Goal: Task Accomplishment & Management: Use online tool/utility

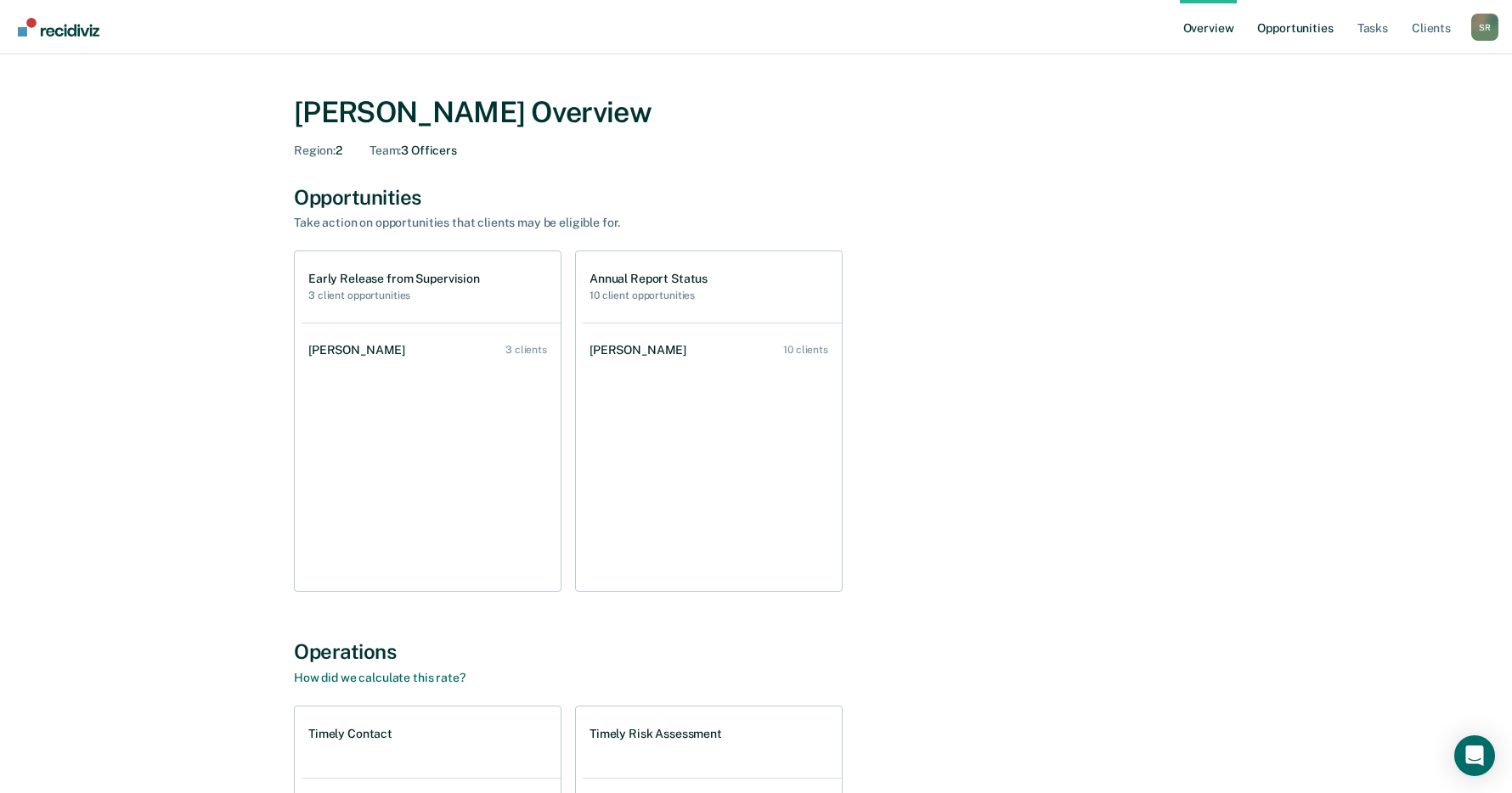
click at [1193, 37] on link "Opportunities" at bounding box center [1295, 27] width 82 height 54
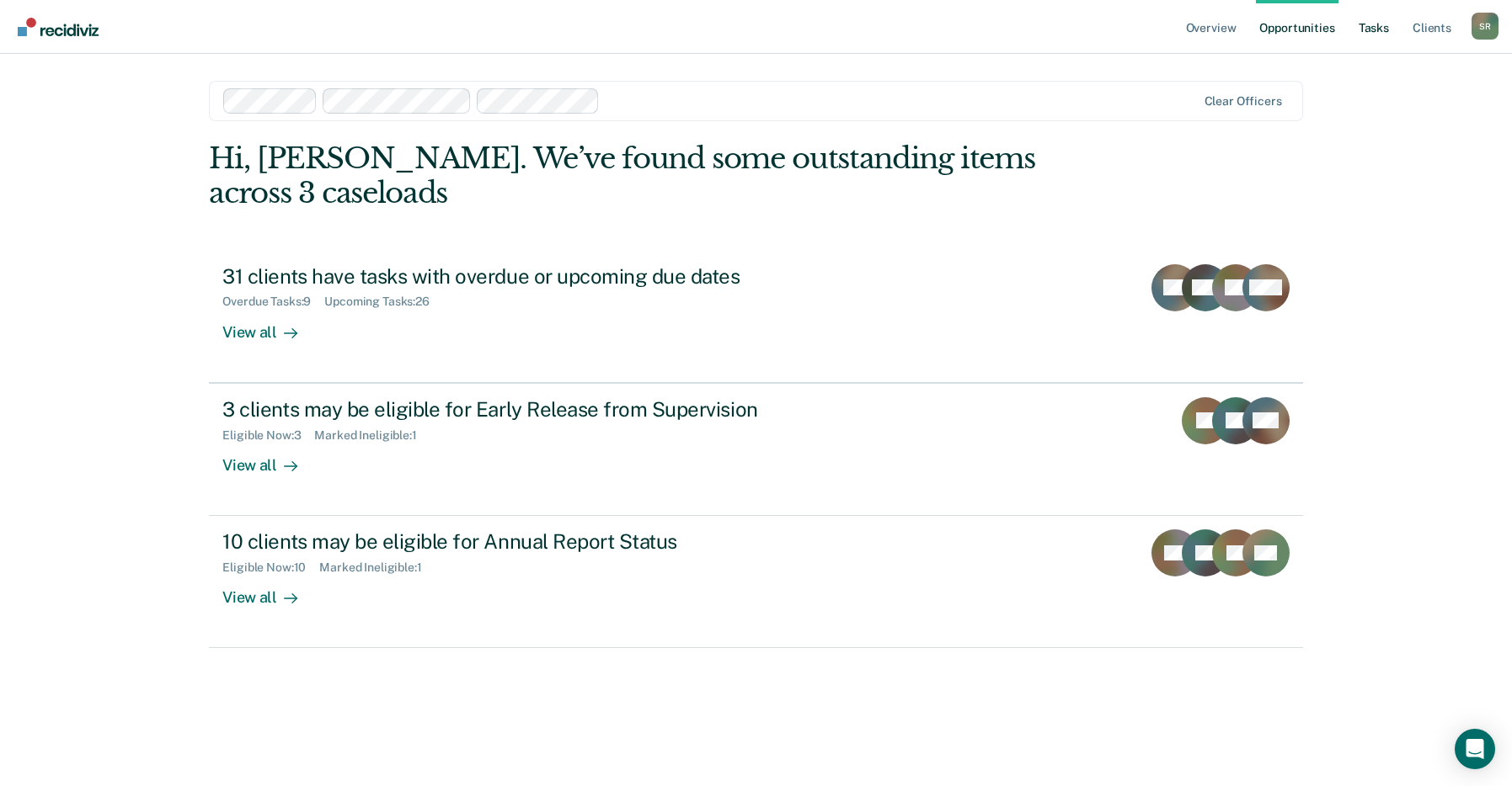
click at [1183, 26] on link "Tasks" at bounding box center [1374, 27] width 37 height 54
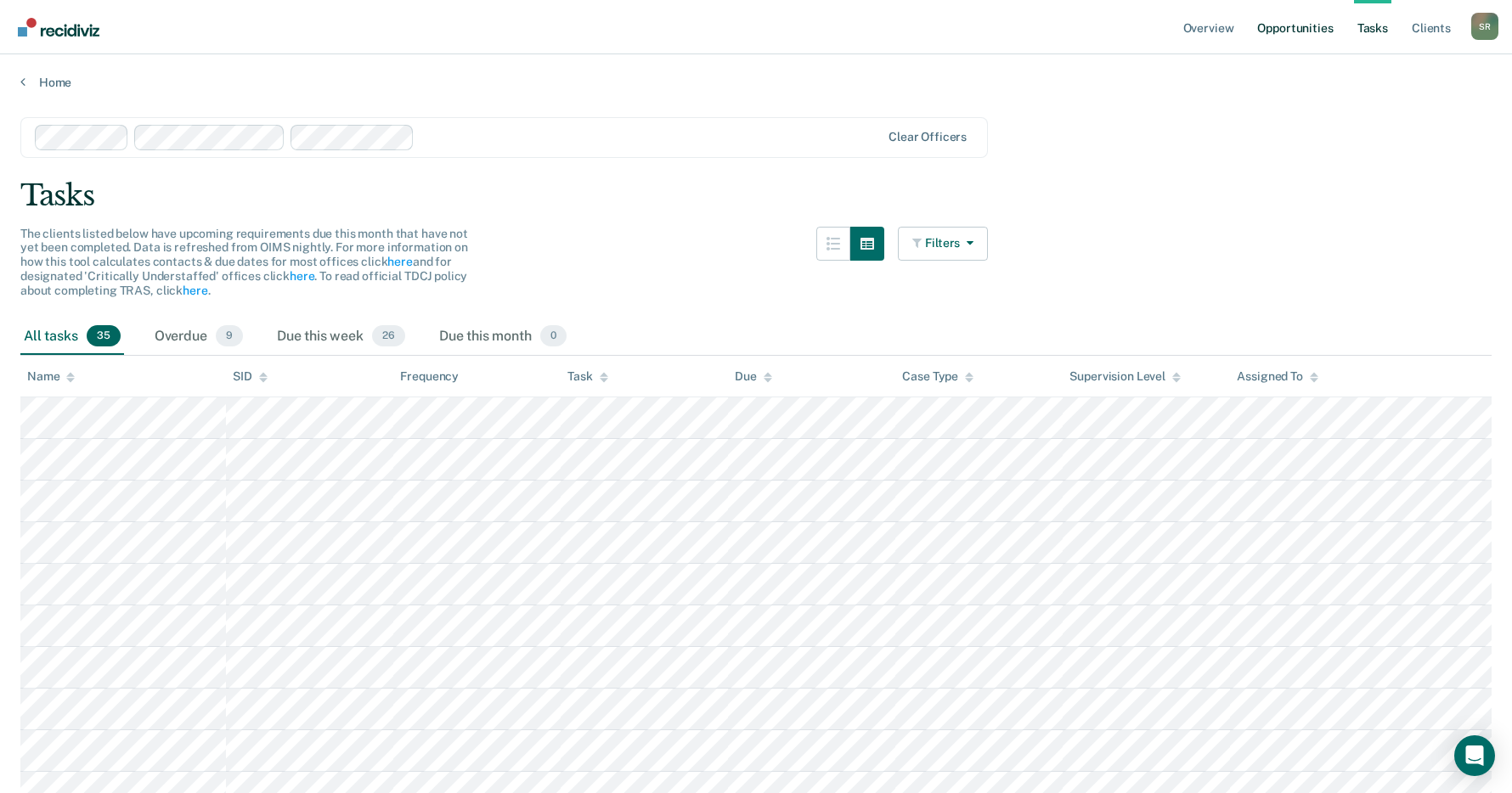
click at [1193, 11] on link "Opportunities" at bounding box center [1295, 27] width 82 height 54
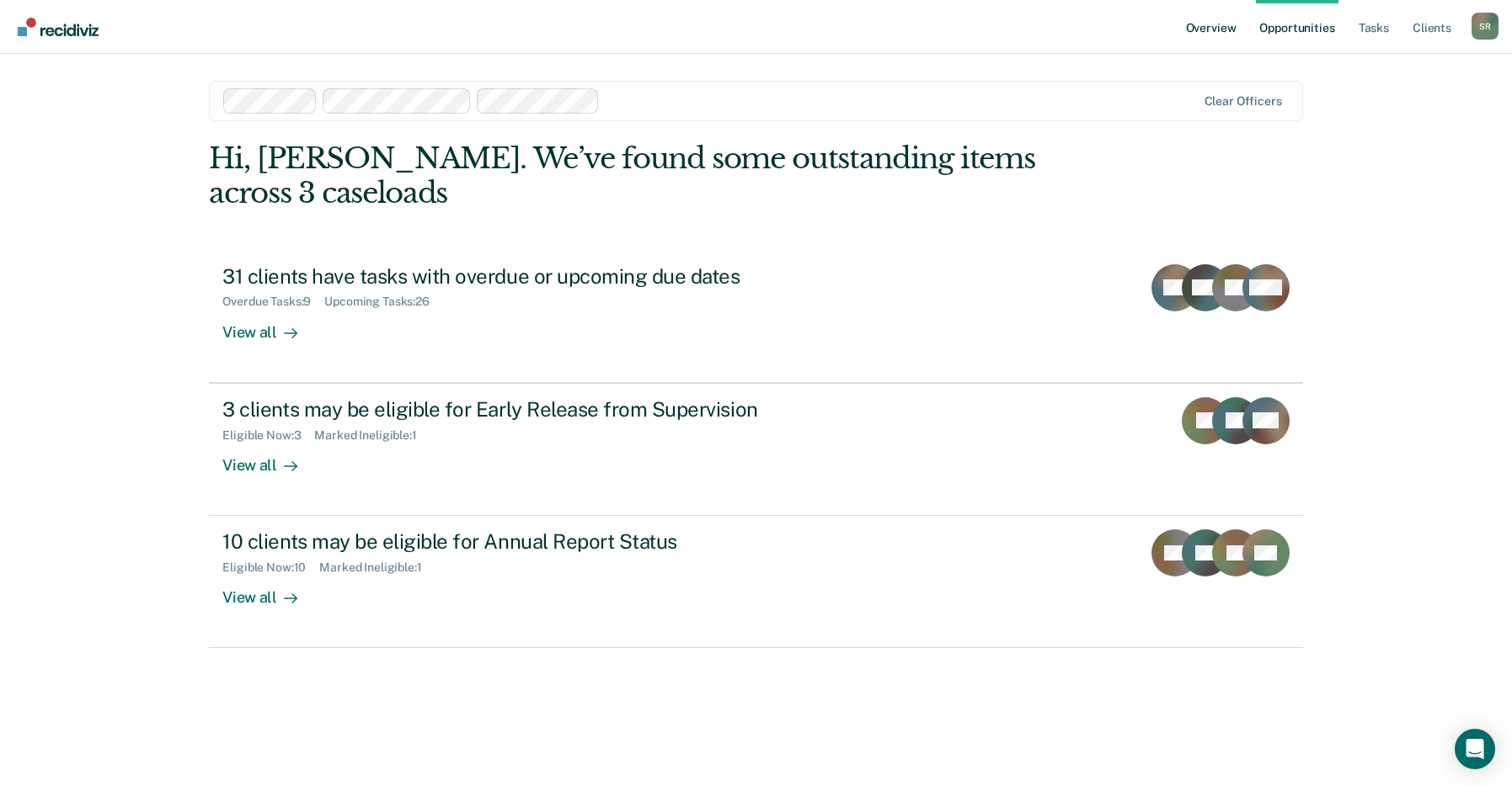
click at [1183, 31] on link "Overview" at bounding box center [1212, 27] width 57 height 54
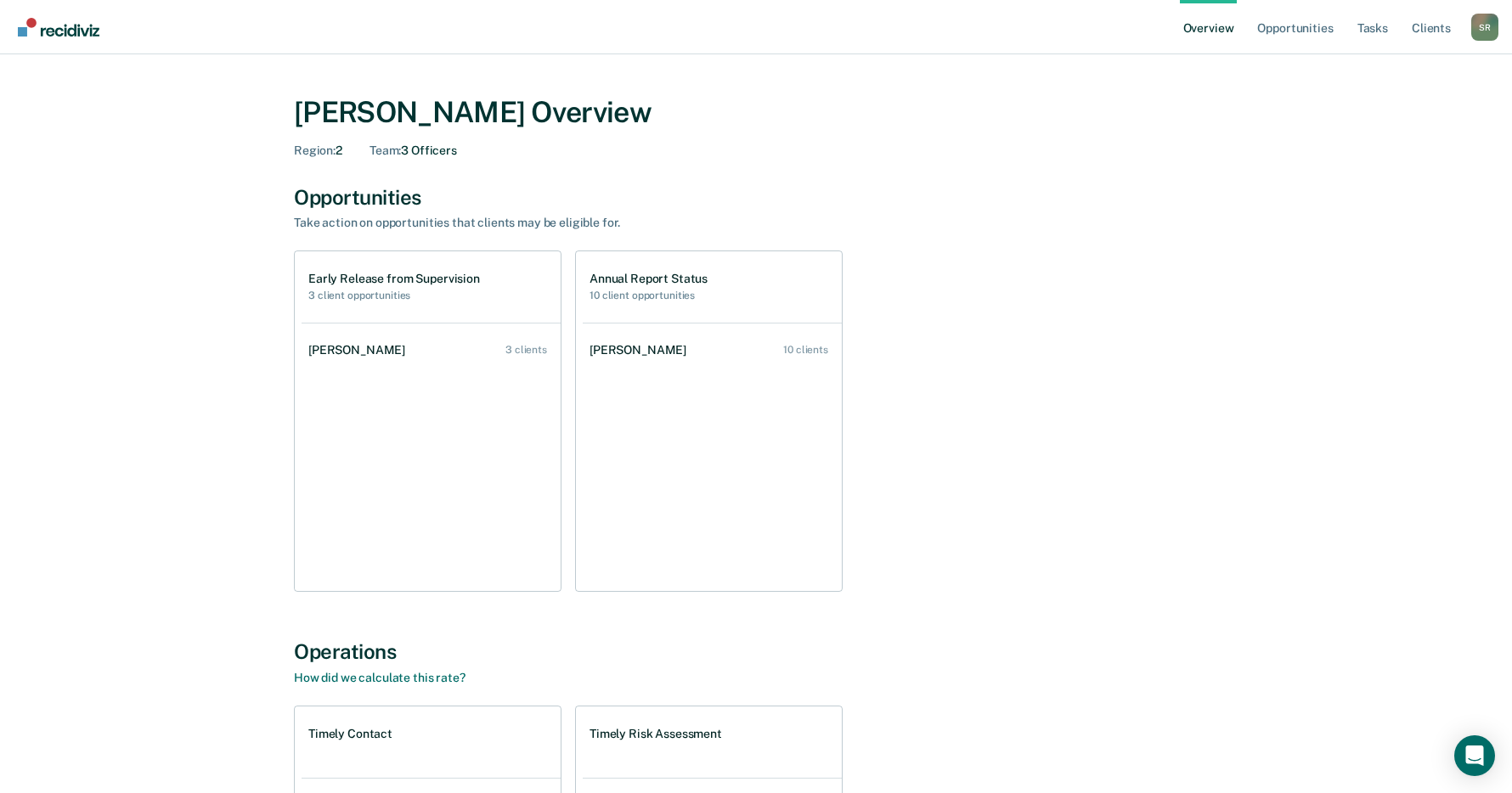
click at [405, 437] on ul "[PERSON_NAME] 3 clients" at bounding box center [432, 457] width 259 height 269
click at [1193, 29] on link "Opportunities" at bounding box center [1295, 27] width 82 height 54
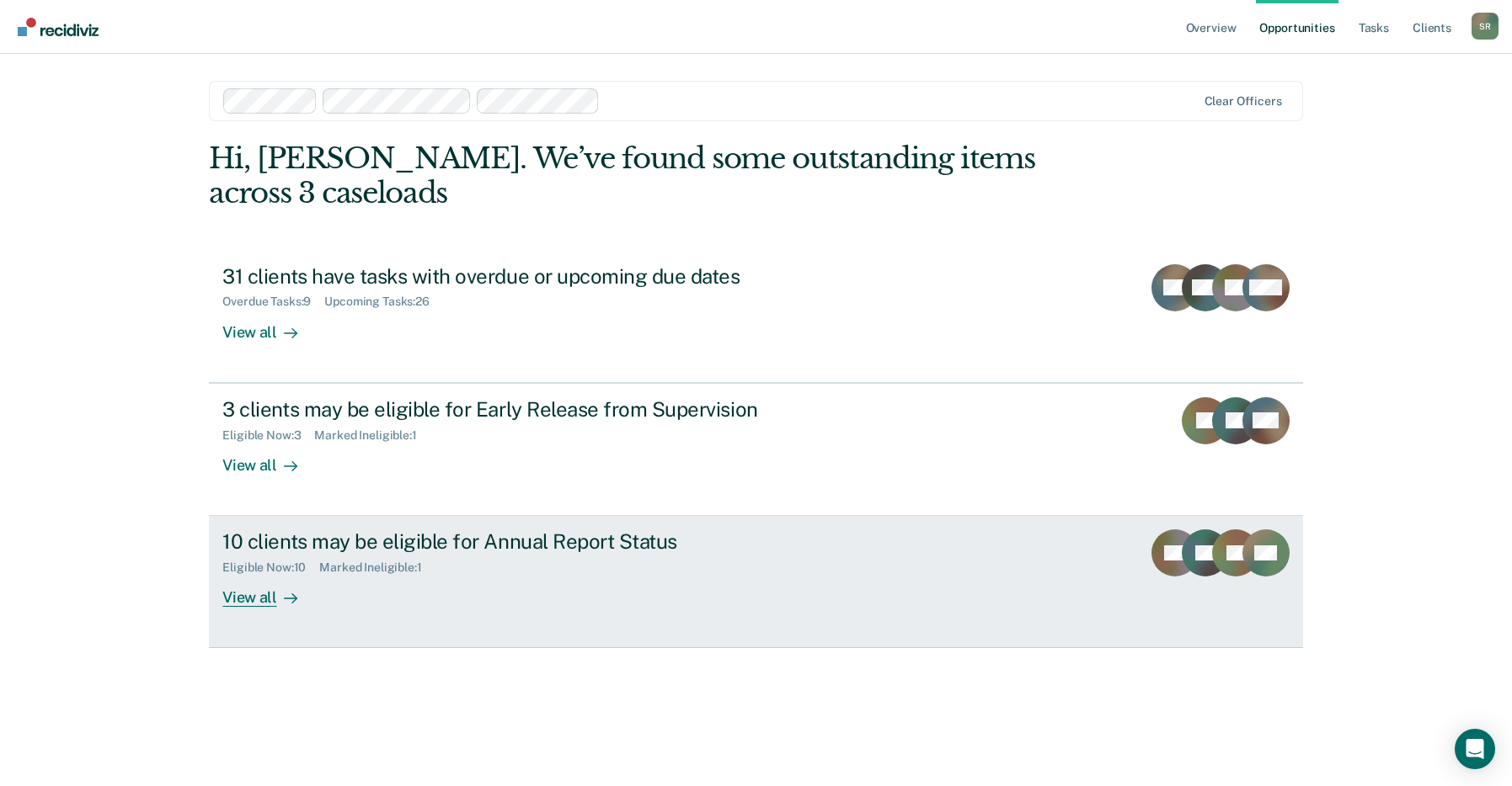
click at [379, 547] on div "10 clients may be eligible for Annual Report Status" at bounding box center [517, 541] width 591 height 24
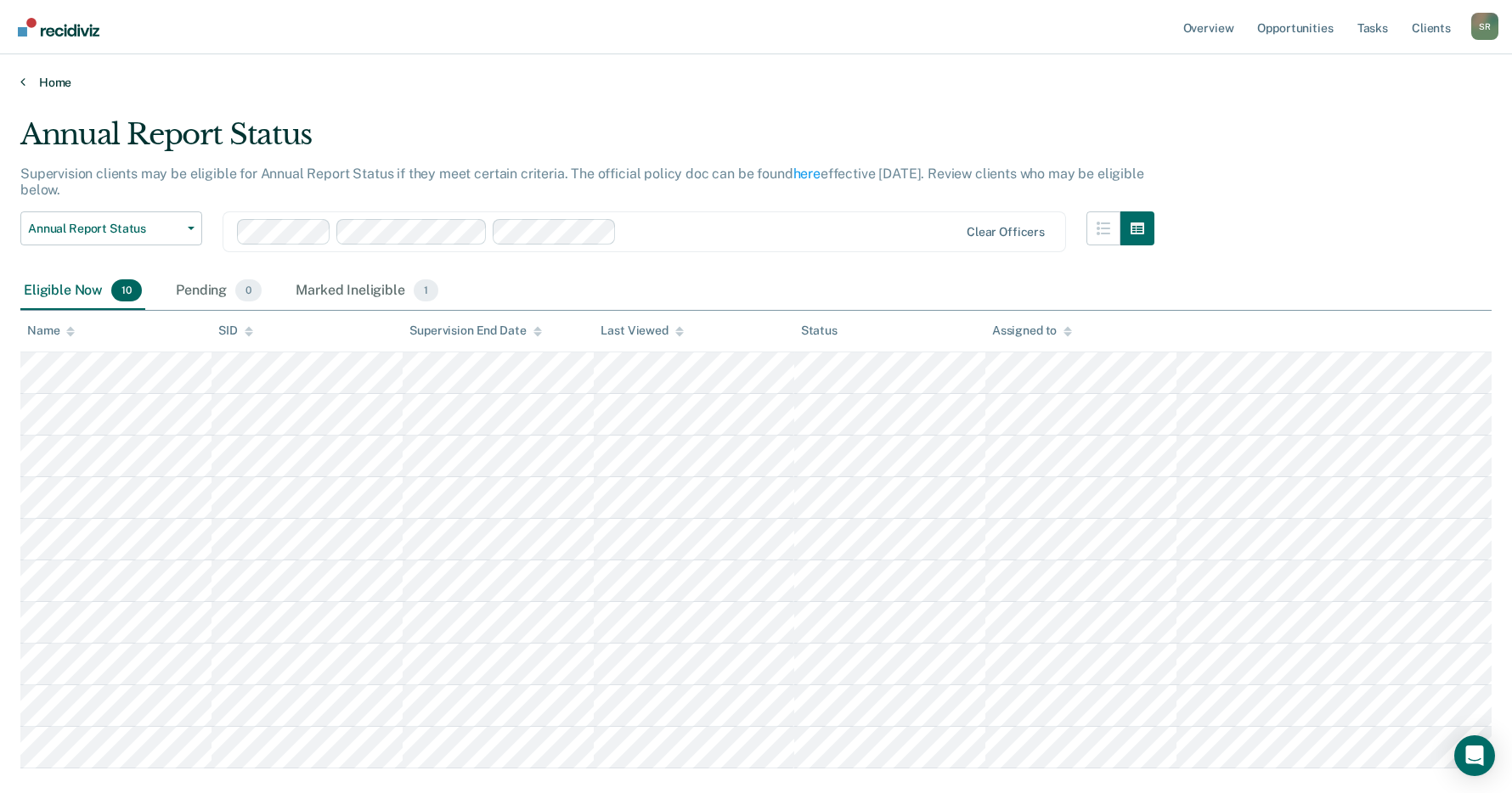
click at [58, 83] on link "Home" at bounding box center [756, 81] width 1472 height 15
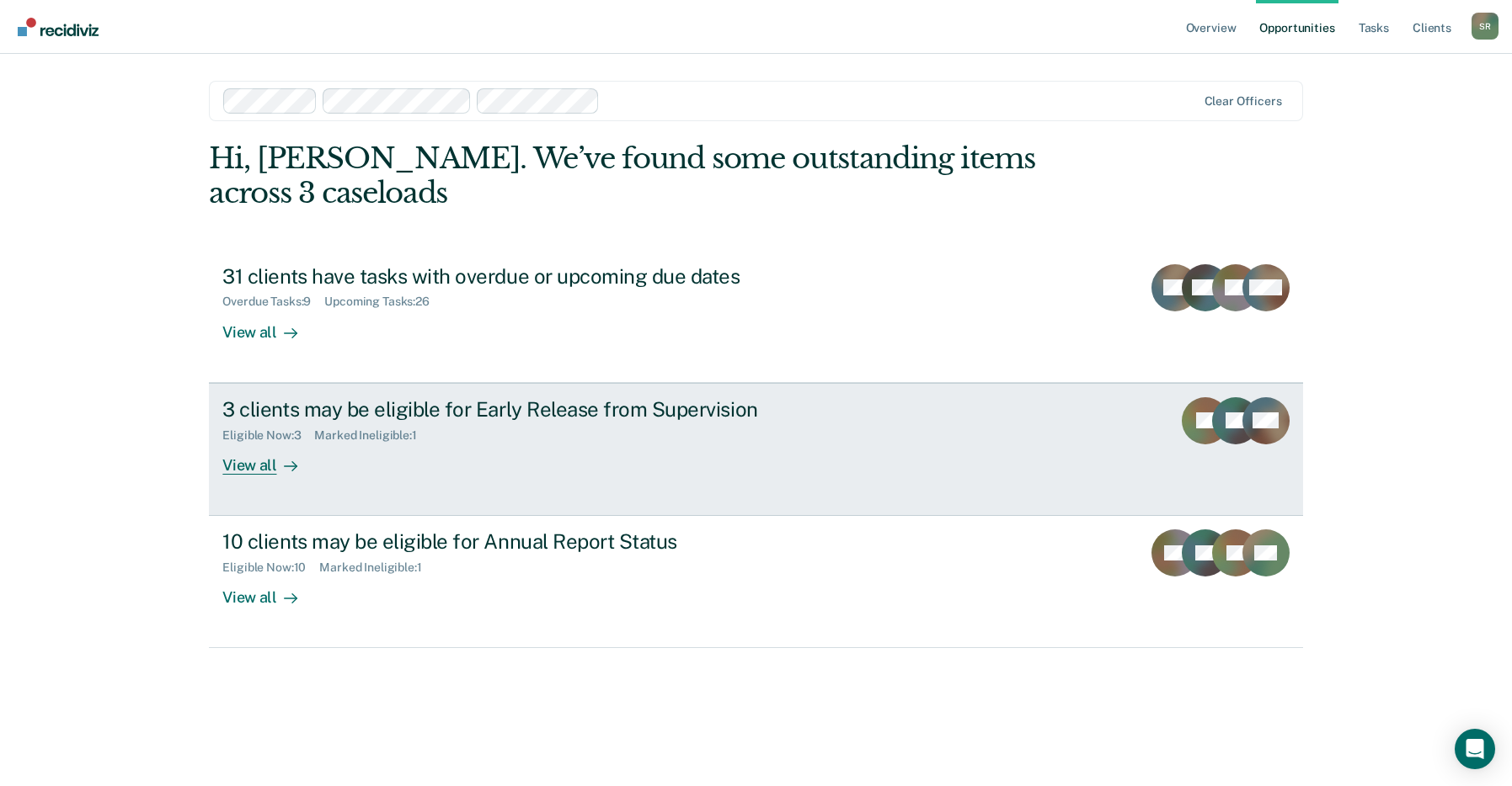
click at [336, 431] on div "Marked Ineligible : 1" at bounding box center [371, 436] width 115 height 14
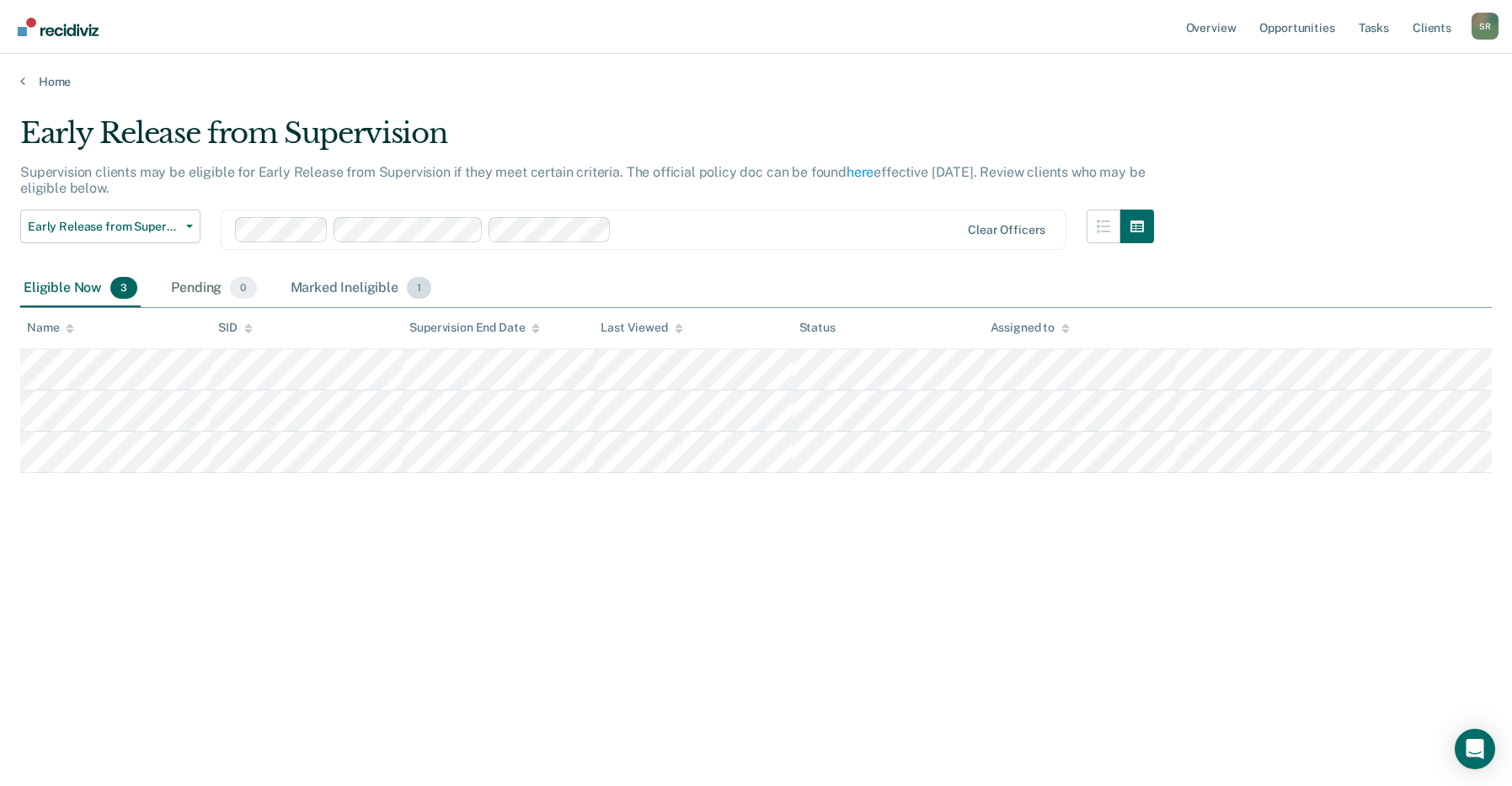
click at [359, 289] on div "Marked Ineligible 1" at bounding box center [361, 289] width 148 height 37
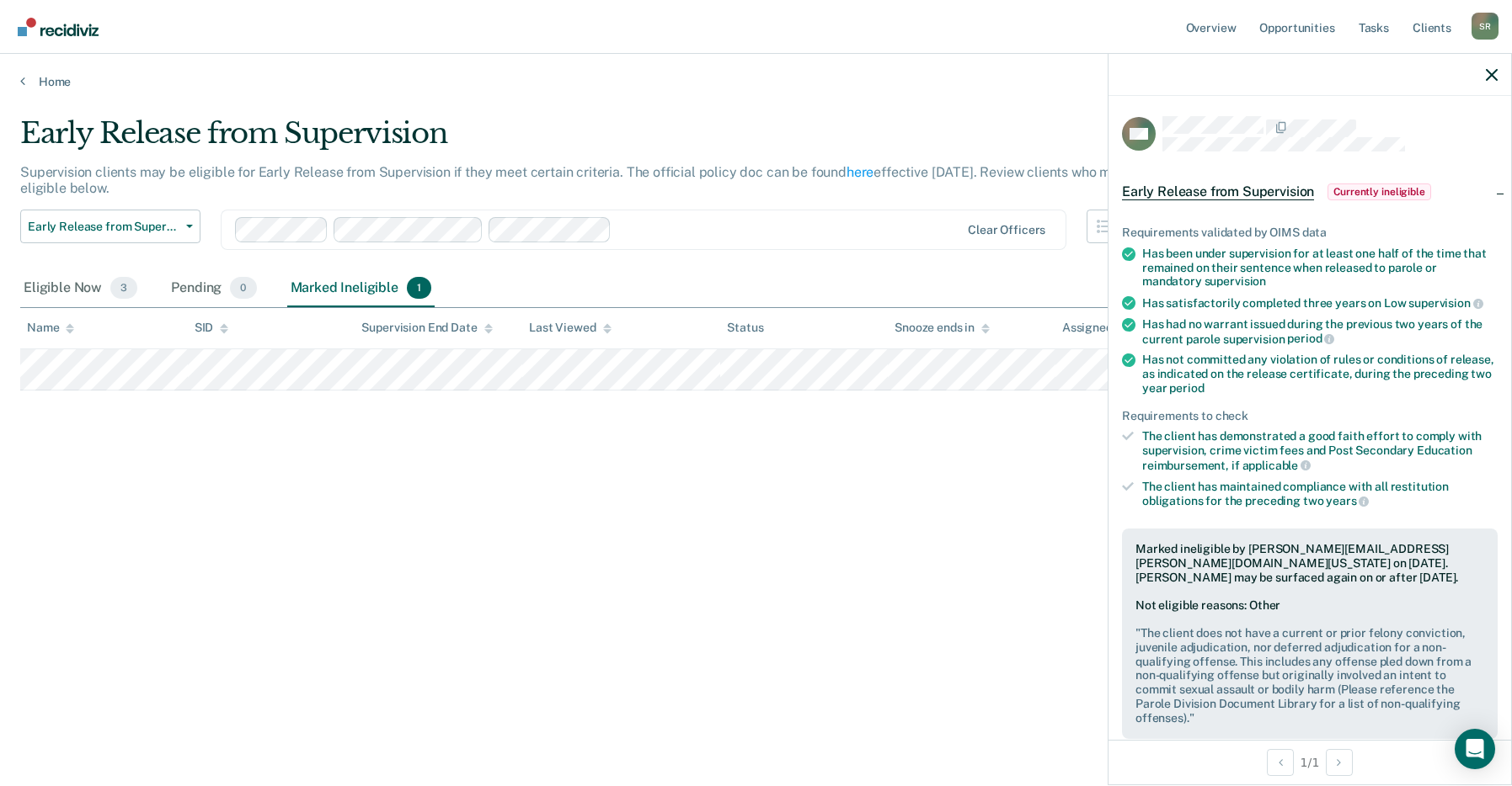
scroll to position [359, 0]
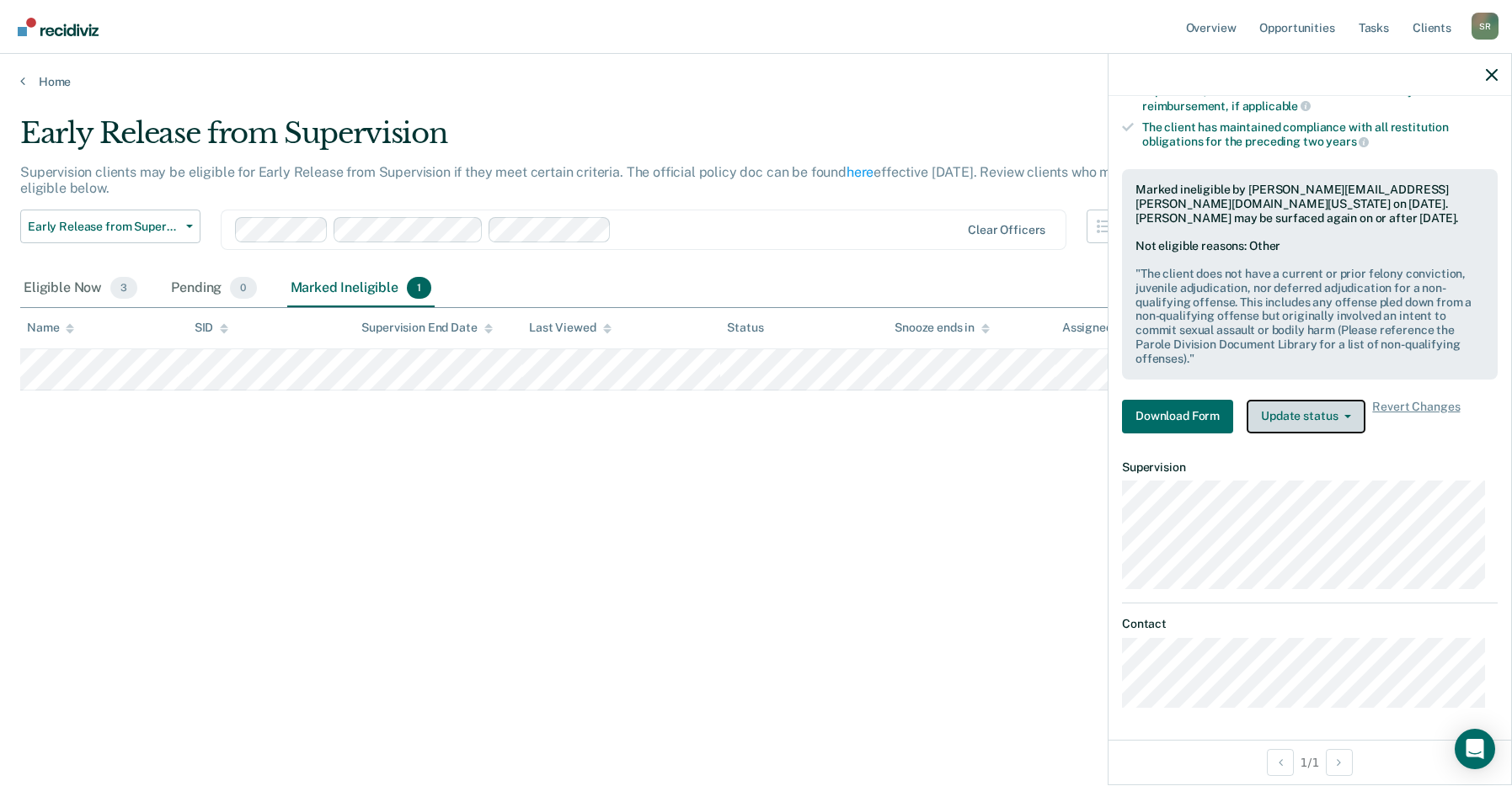
click at [1183, 416] on icon "button" at bounding box center [1348, 416] width 7 height 3
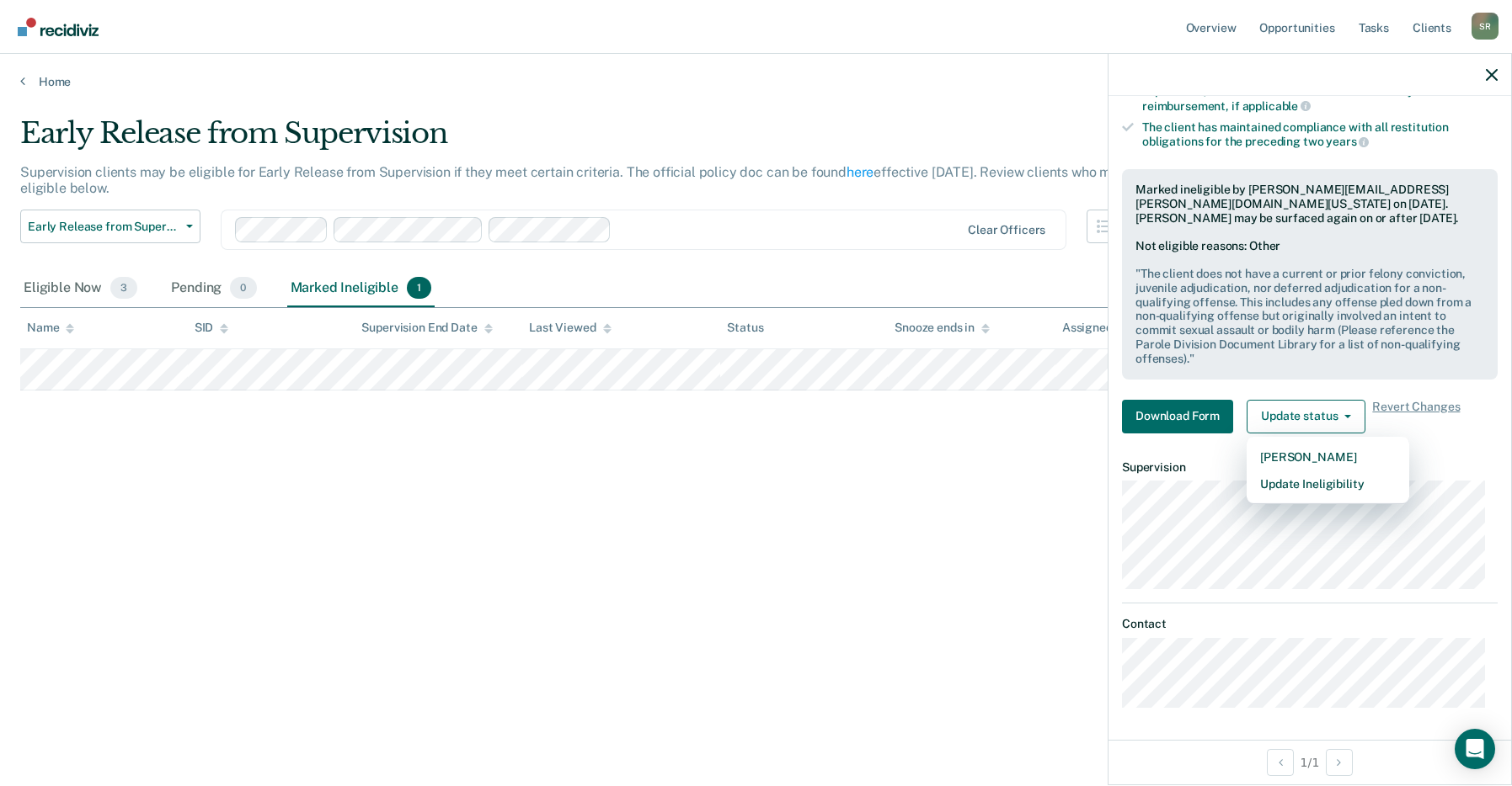
click at [864, 527] on div "Early Release from Supervision Supervision clients may be eligible for Early Re…" at bounding box center [755, 388] width 1471 height 544
click at [613, 572] on div "Early Release from Supervision Supervision clients may be eligible for Early Re…" at bounding box center [755, 388] width 1471 height 544
click at [1183, 74] on div at bounding box center [1310, 75] width 403 height 43
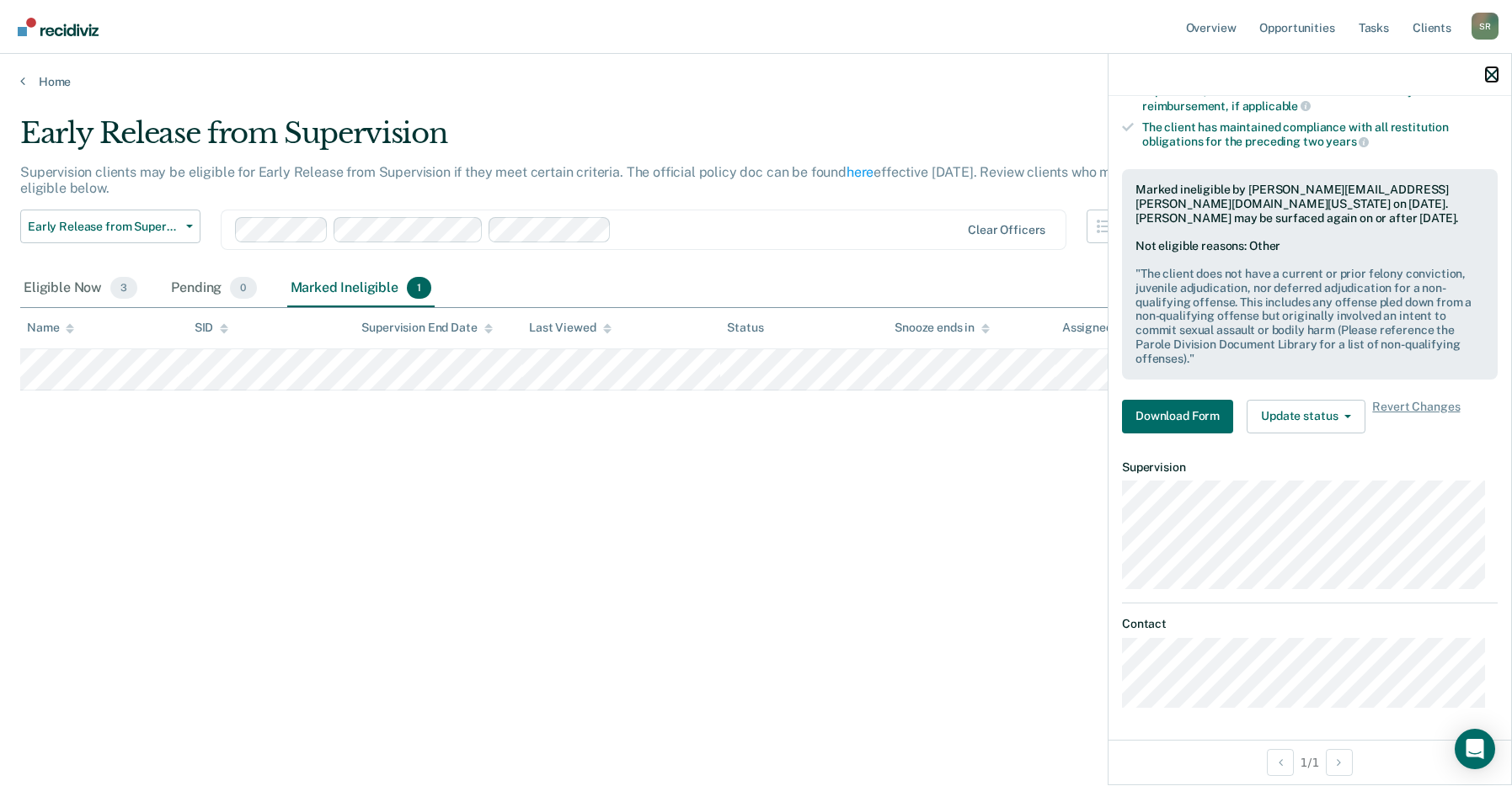
click at [1183, 75] on icon "button" at bounding box center [1492, 75] width 12 height 12
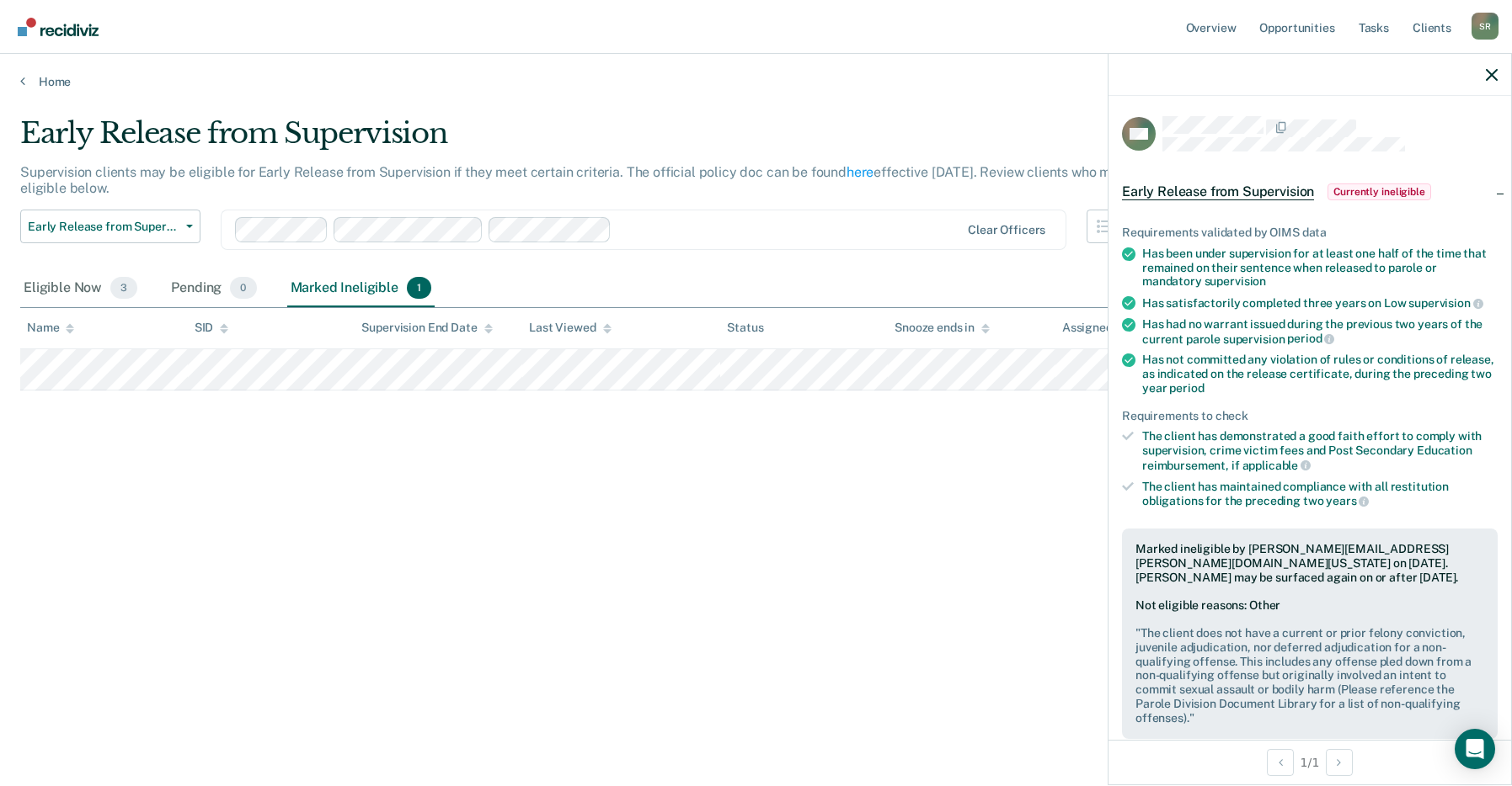
click at [932, 467] on div "Early Release from Supervision Supervision clients may be eligible for Early Re…" at bounding box center [755, 388] width 1471 height 544
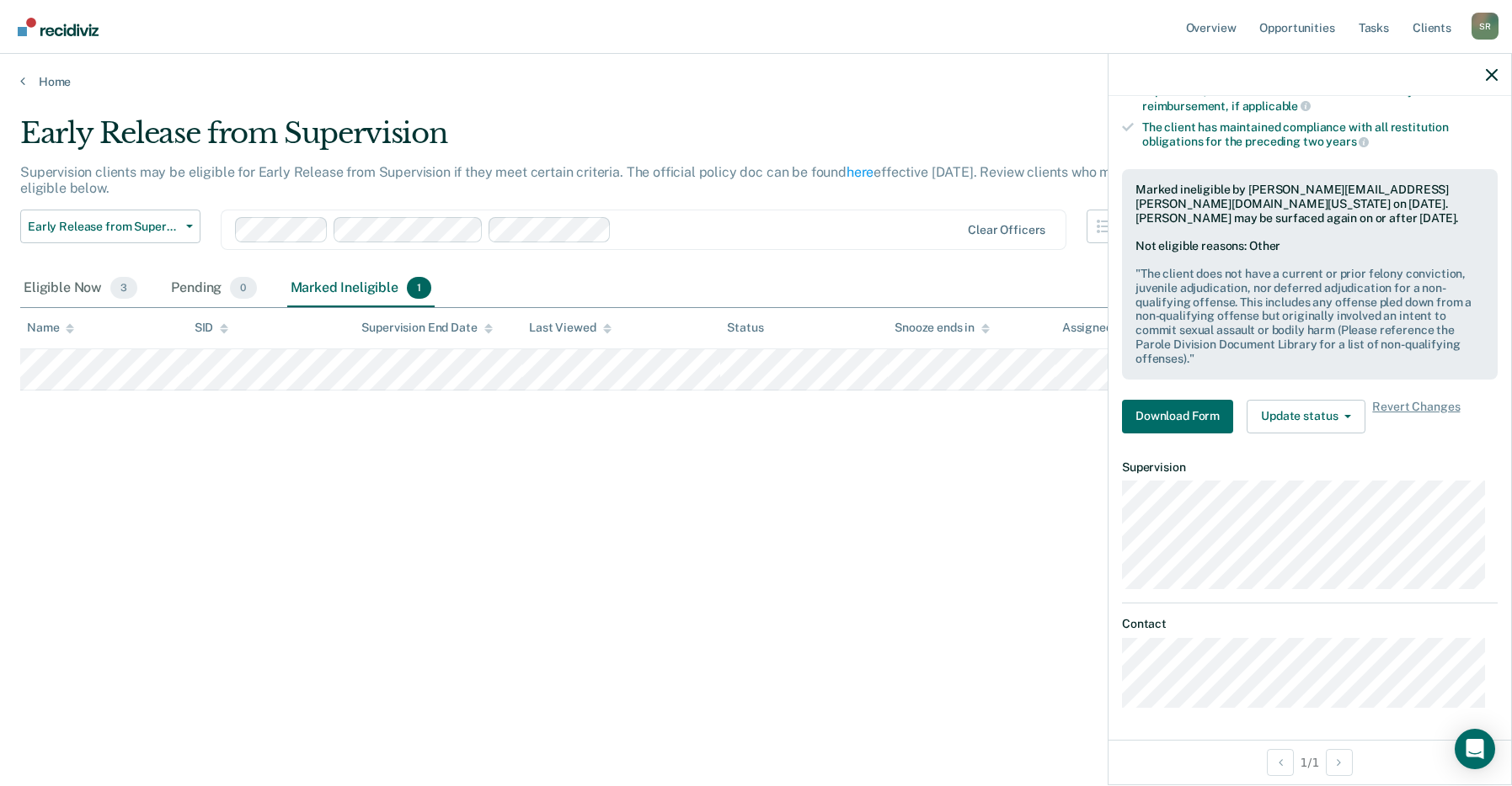
click at [943, 492] on div "Early Release from Supervision Supervision clients may be eligible for Early Re…" at bounding box center [755, 388] width 1471 height 544
click at [1183, 72] on icon "button" at bounding box center [1492, 75] width 12 height 12
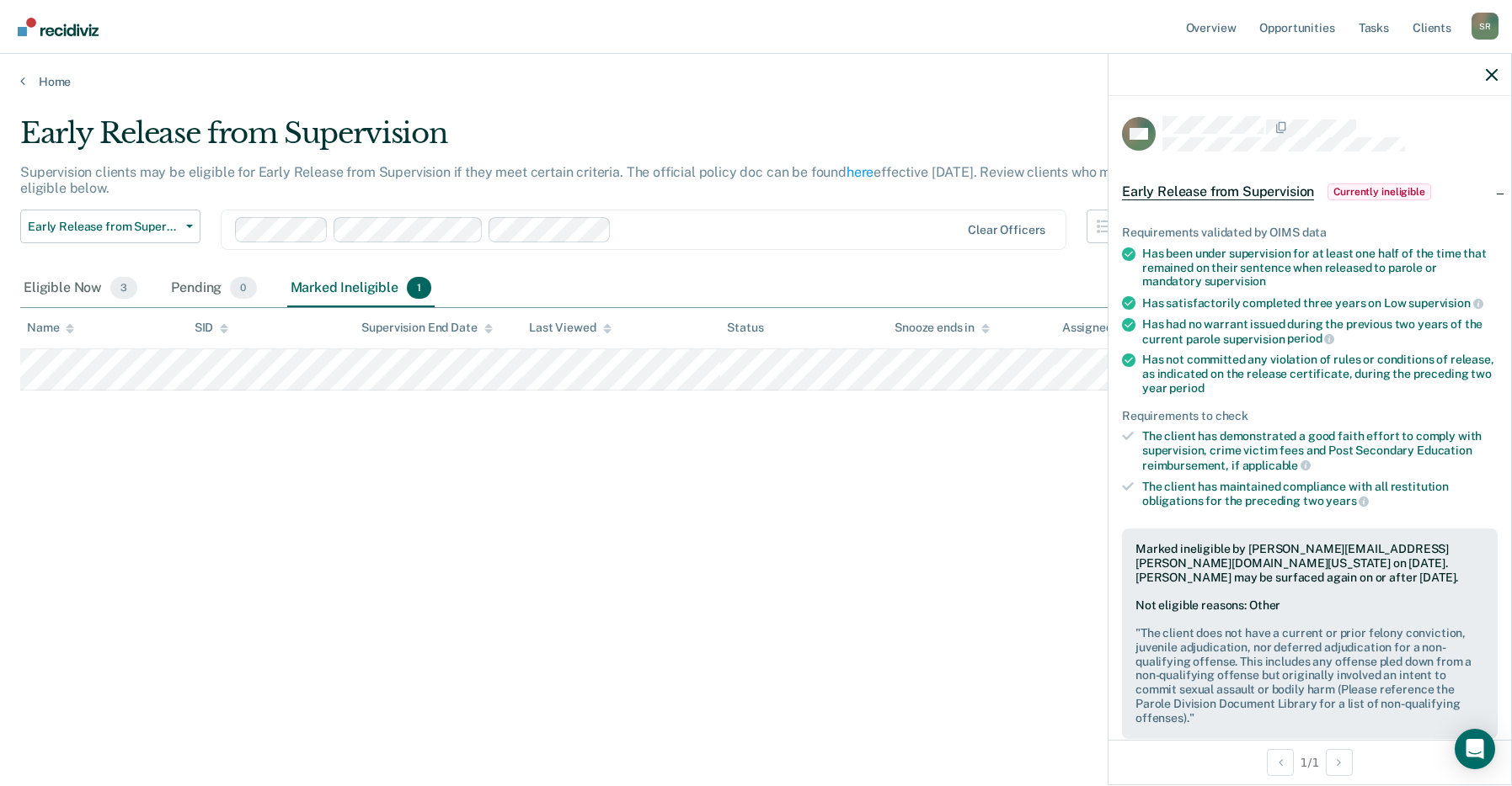
click at [203, 461] on div "Early Release from Supervision Supervision clients may be eligible for Early Re…" at bounding box center [755, 388] width 1471 height 544
click at [49, 291] on div "Eligible Now 3" at bounding box center [80, 289] width 121 height 37
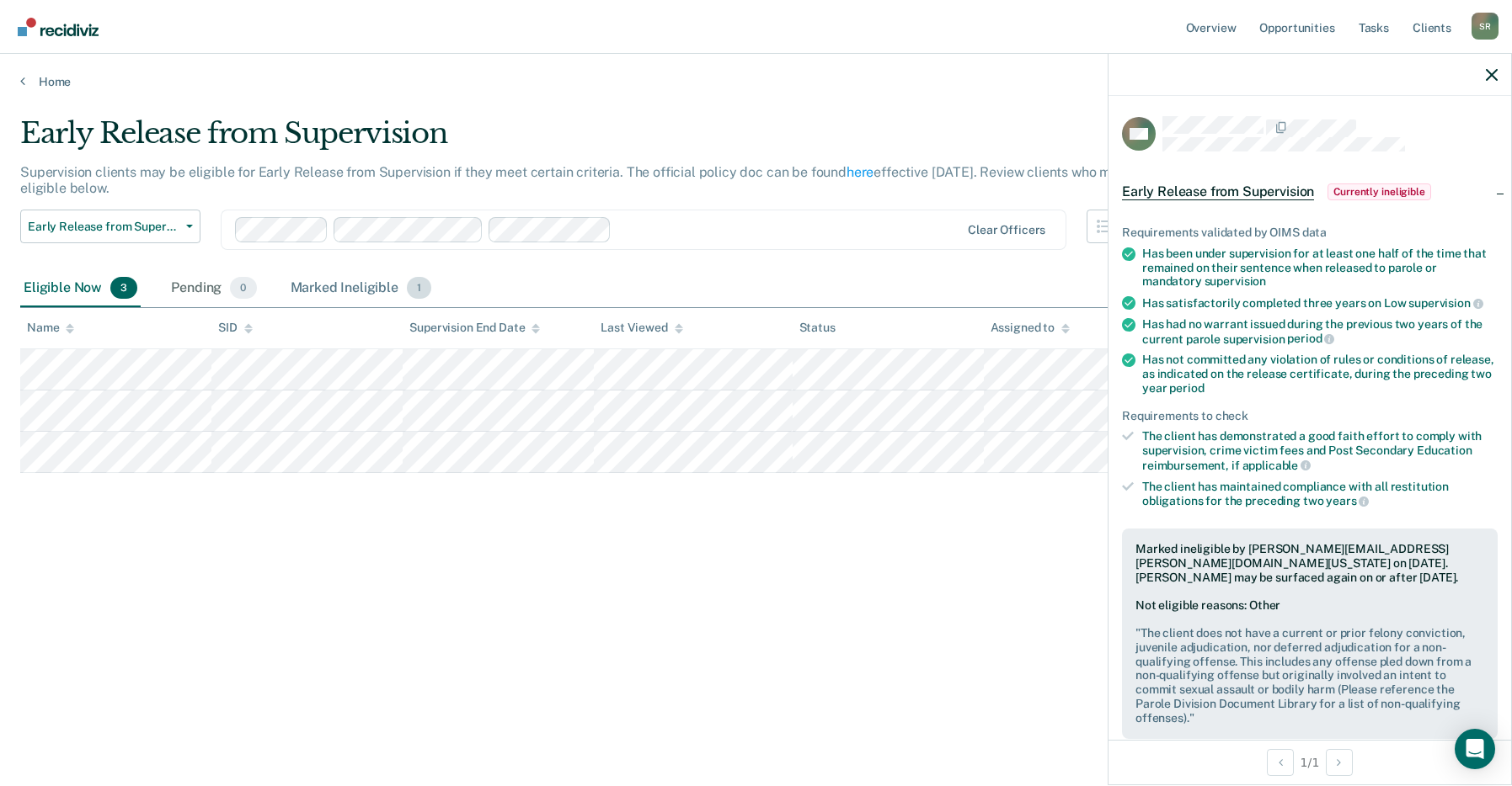
click at [378, 279] on div "Marked Ineligible 1" at bounding box center [361, 289] width 148 height 37
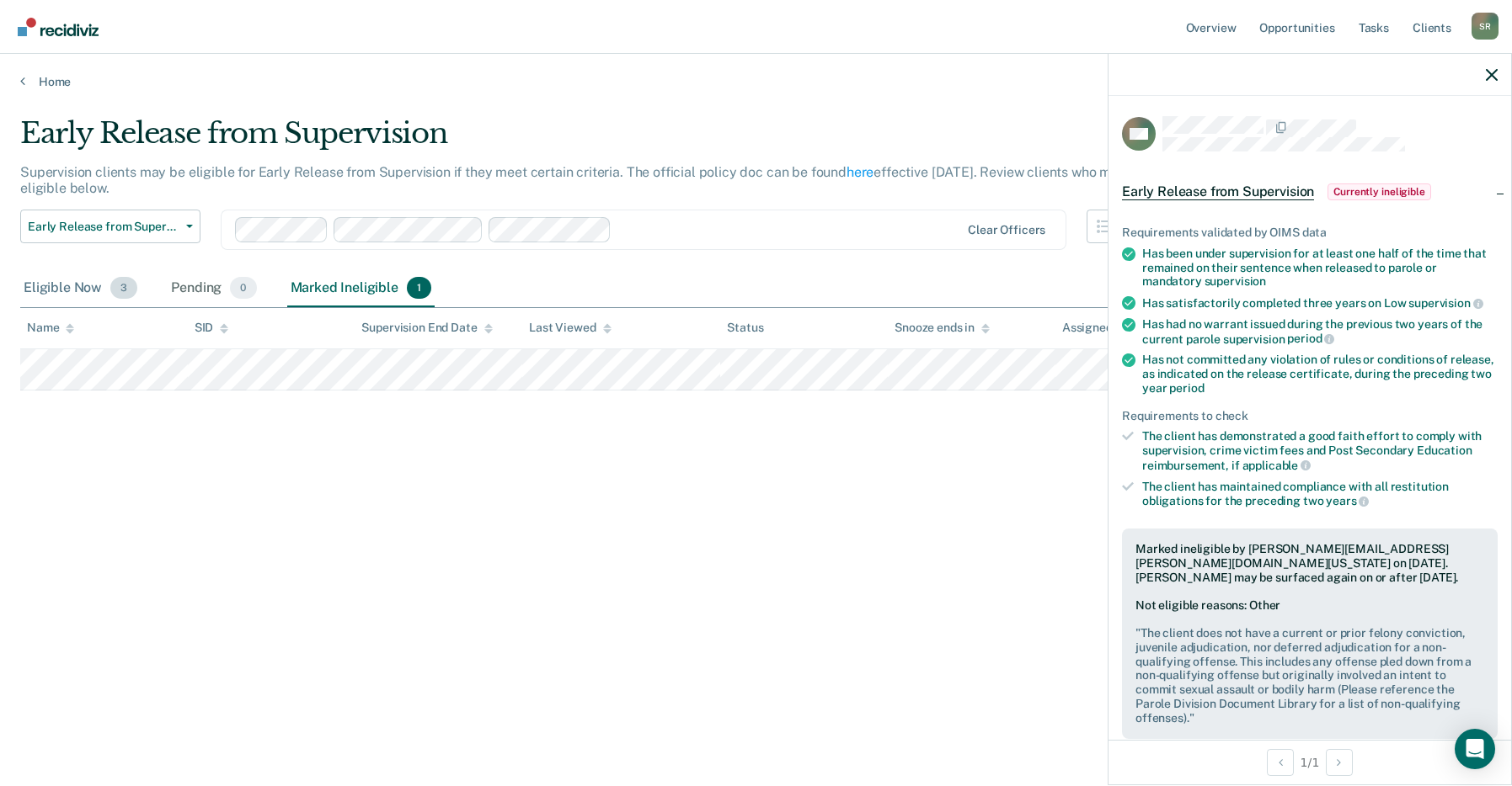
click at [54, 289] on div "Eligible Now 3" at bounding box center [80, 289] width 121 height 37
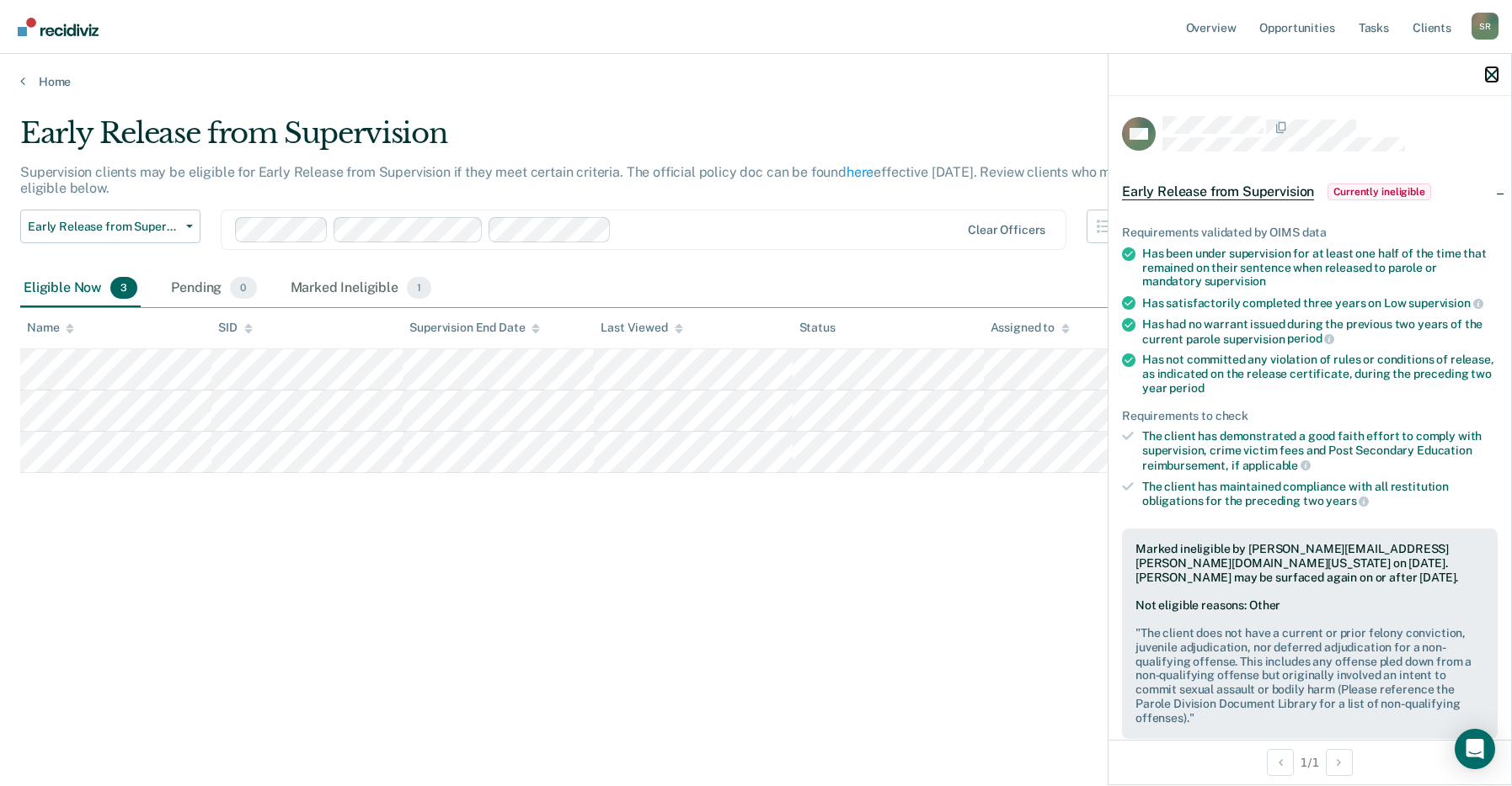
click at [1183, 78] on icon "button" at bounding box center [1492, 75] width 12 height 12
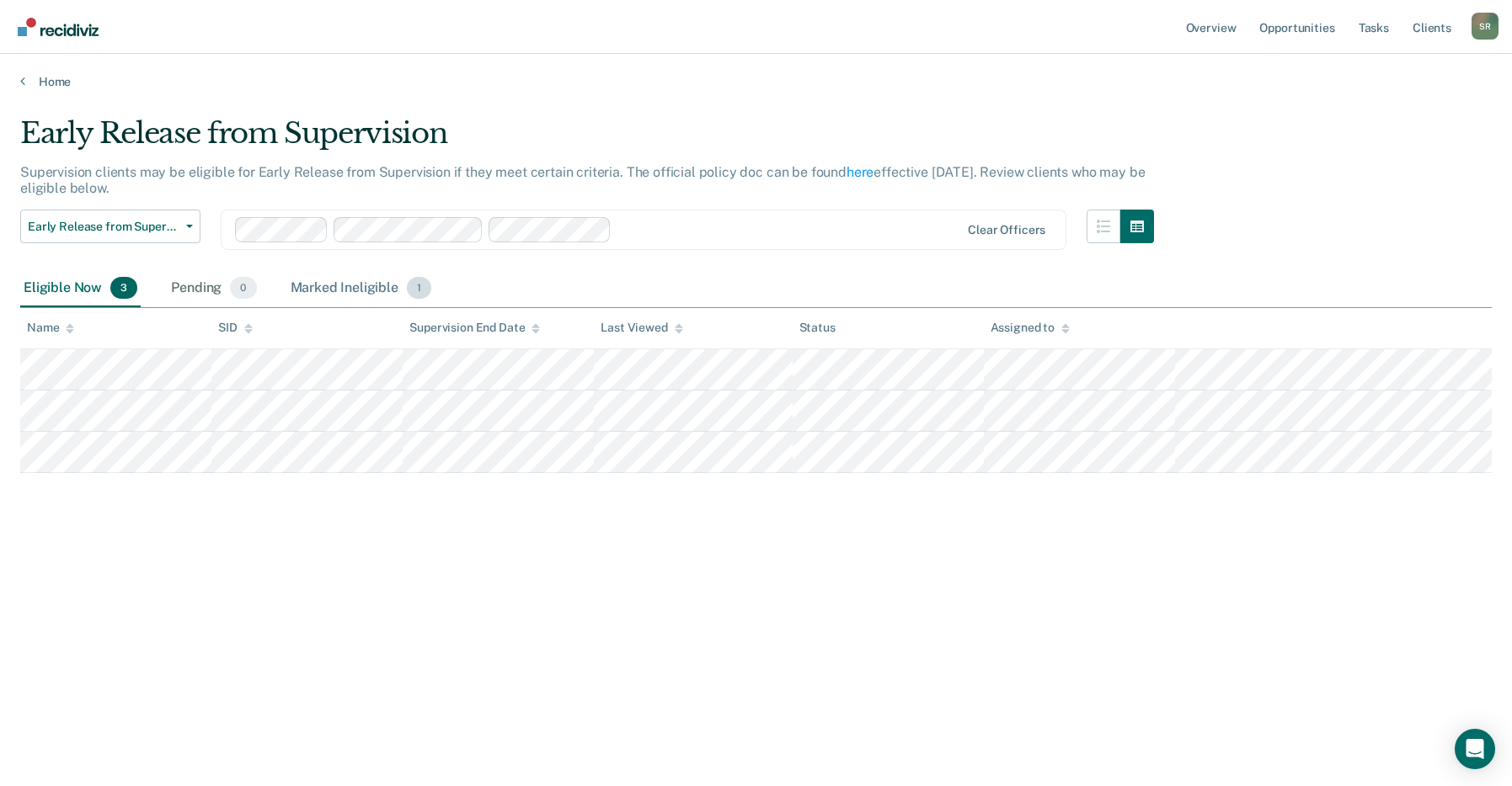
click at [420, 291] on span "1" at bounding box center [419, 287] width 24 height 22
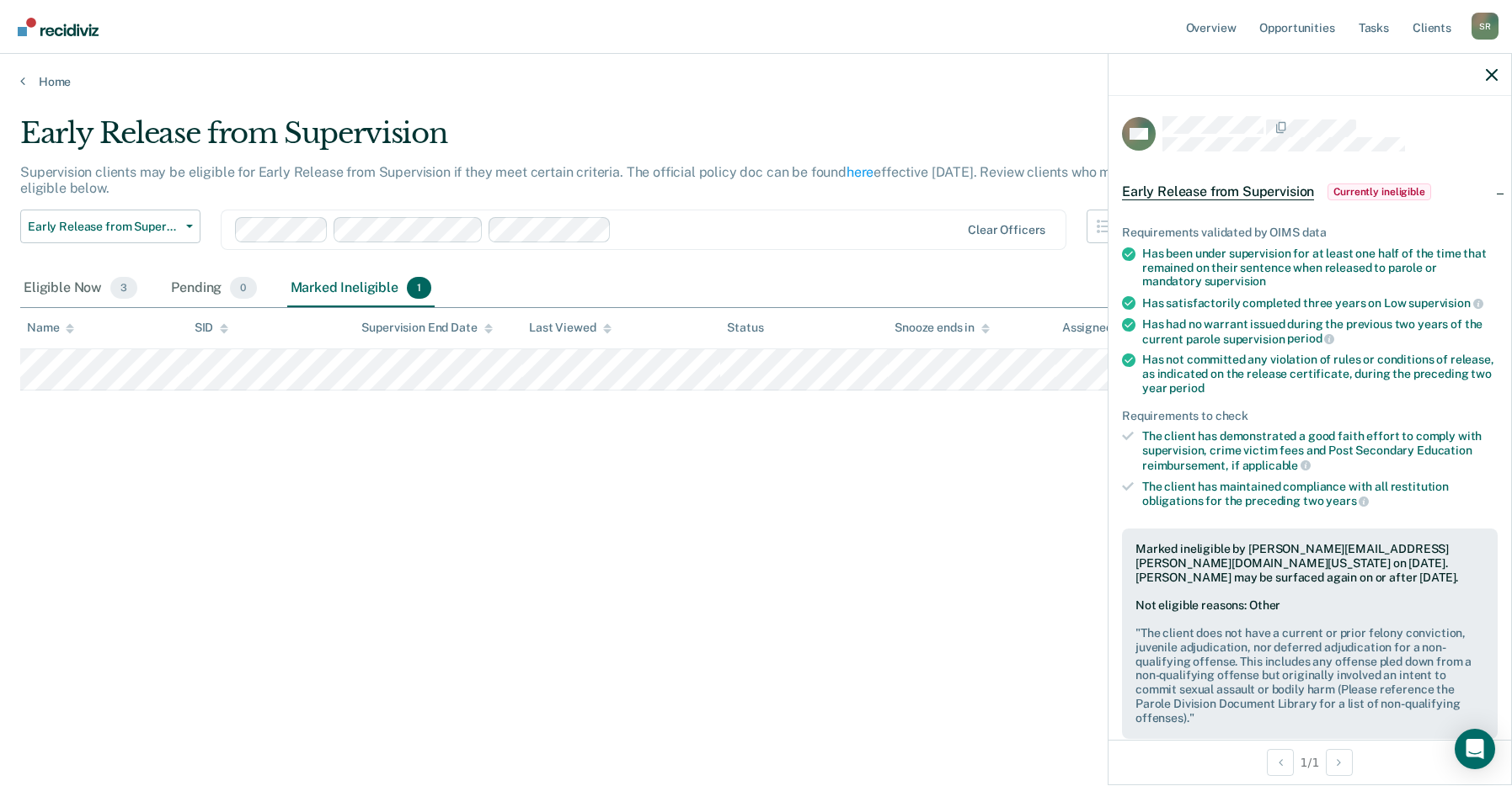
click at [749, 486] on div "Early Release from Supervision Supervision clients may be eligible for Early Re…" at bounding box center [755, 388] width 1471 height 544
click at [1183, 75] on icon "button" at bounding box center [1492, 75] width 12 height 12
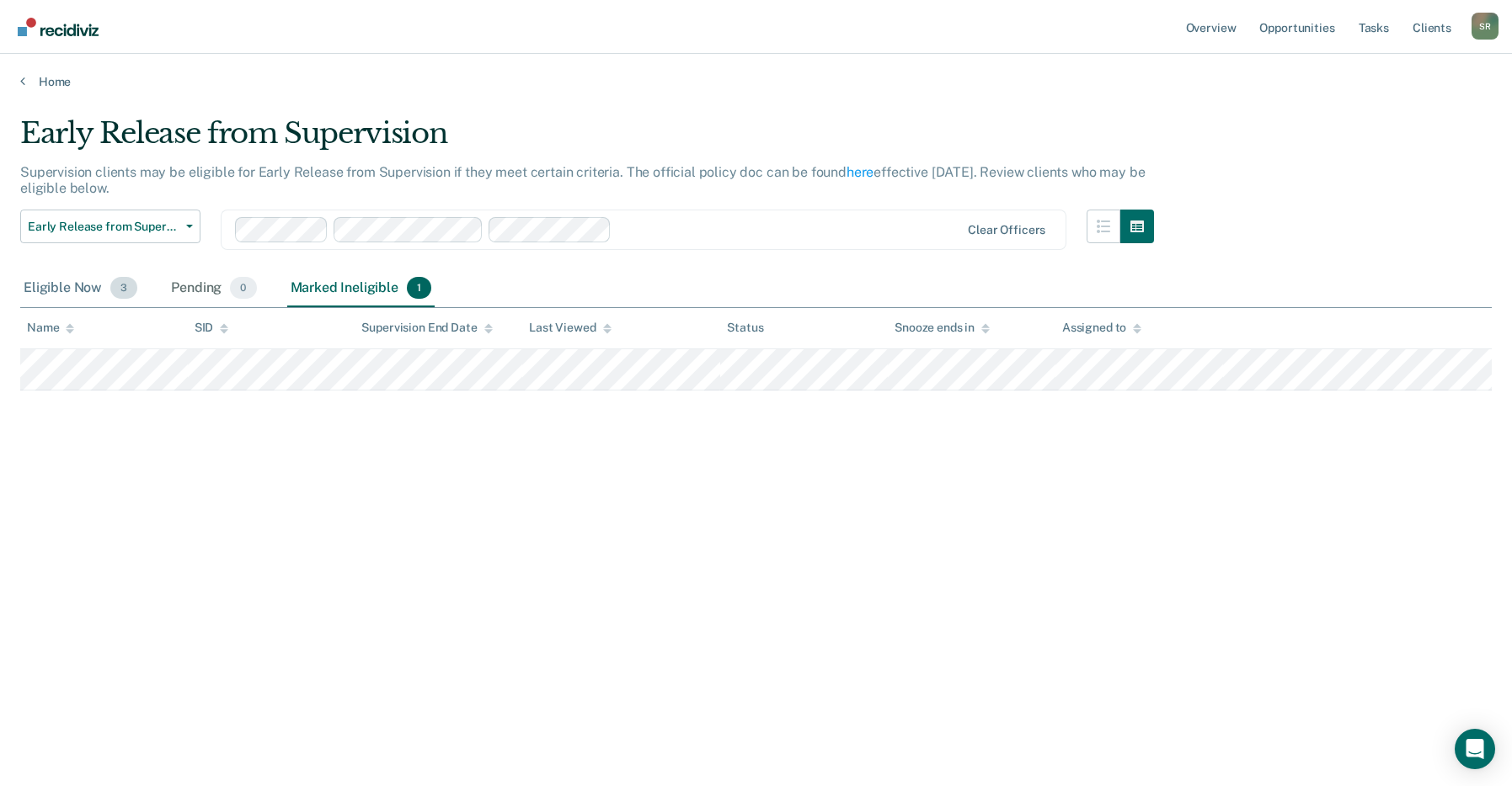
drag, startPoint x: 75, startPoint y: 295, endPoint x: 69, endPoint y: 279, distance: 17.1
click at [73, 294] on div "Eligible Now 3" at bounding box center [80, 289] width 121 height 37
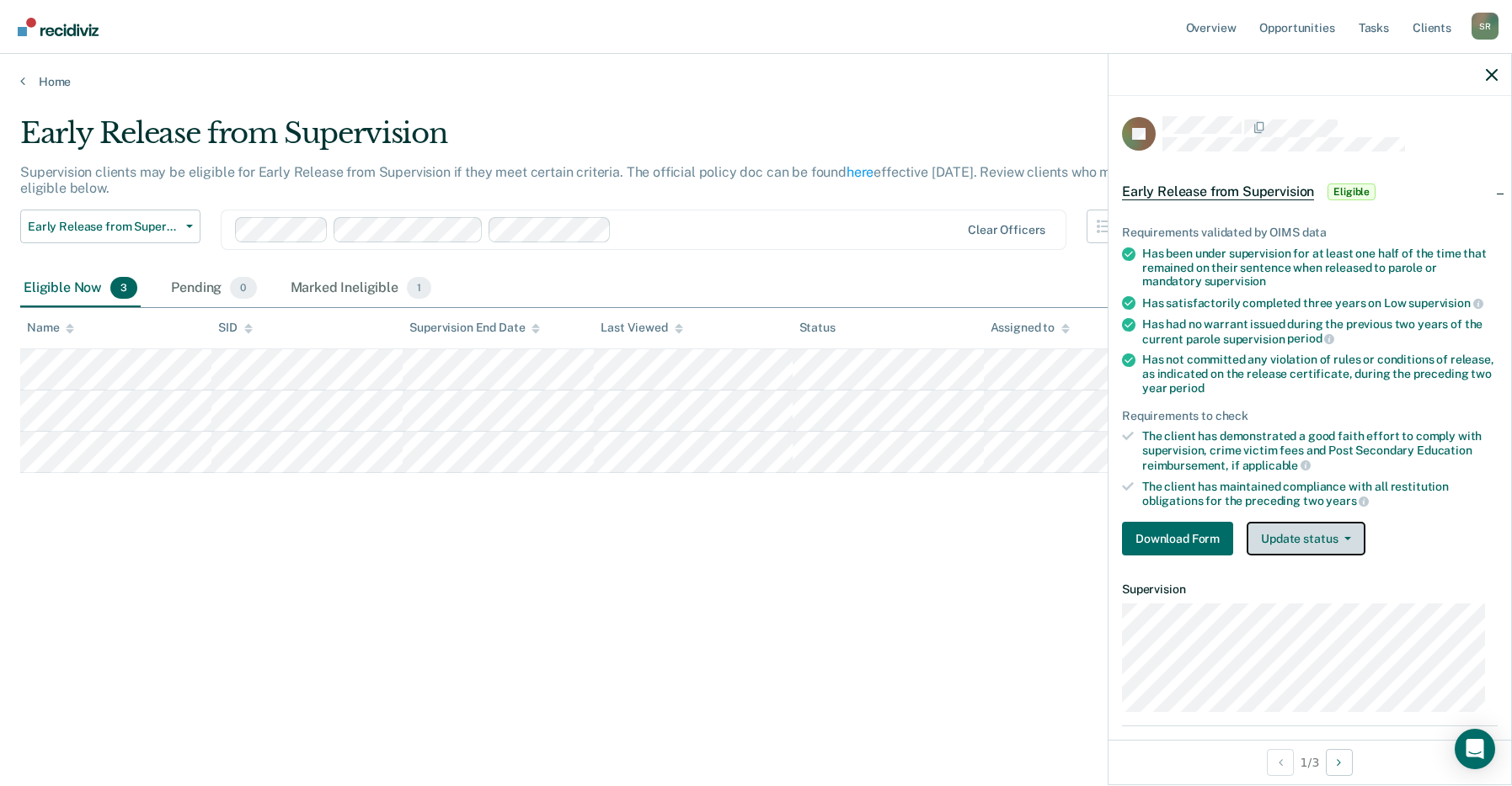
click at [1183, 539] on button "Update status" at bounding box center [1305, 539] width 119 height 34
click at [1183, 537] on button "Update status" at bounding box center [1305, 539] width 119 height 34
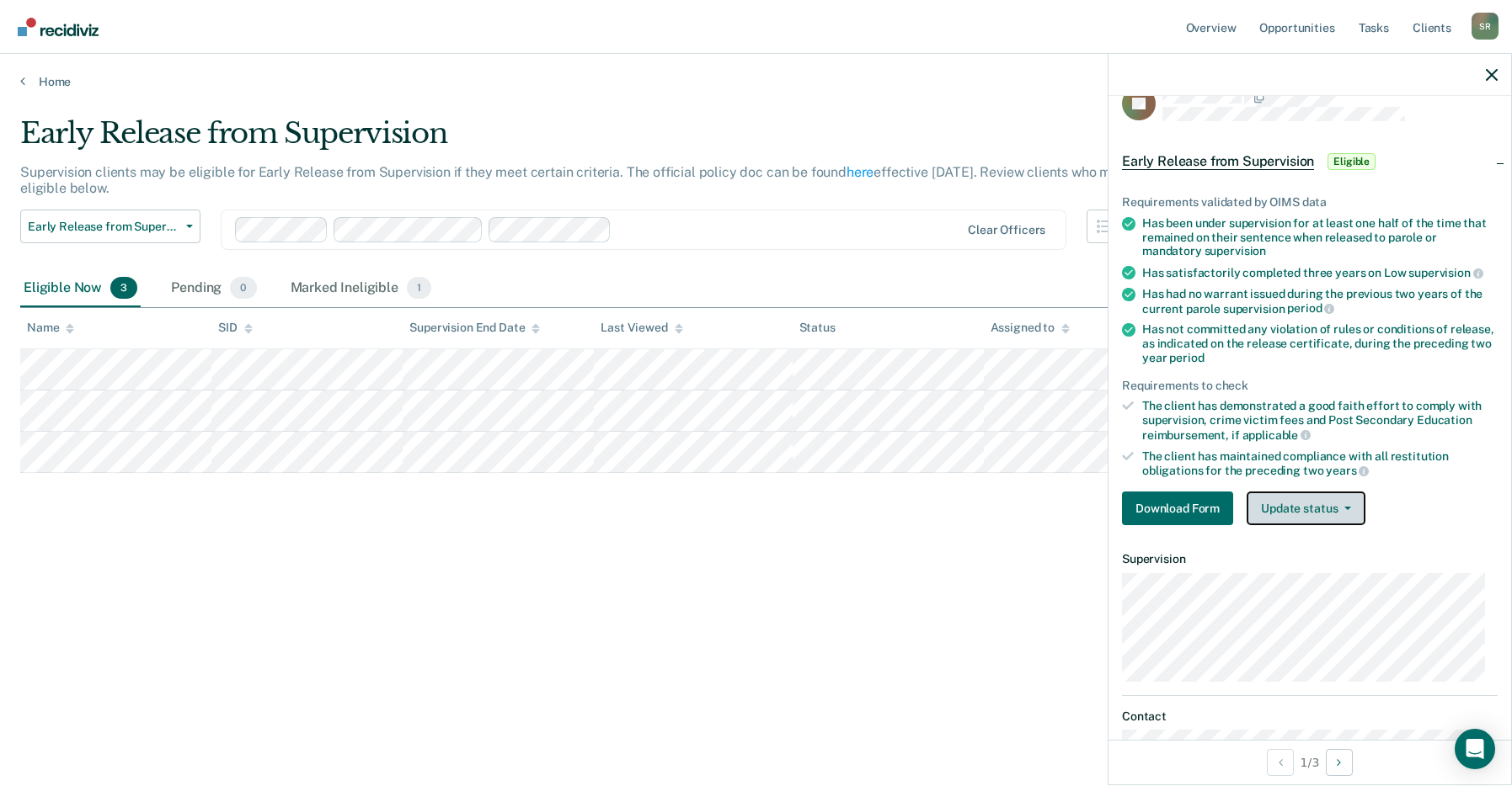
scroll to position [0, 0]
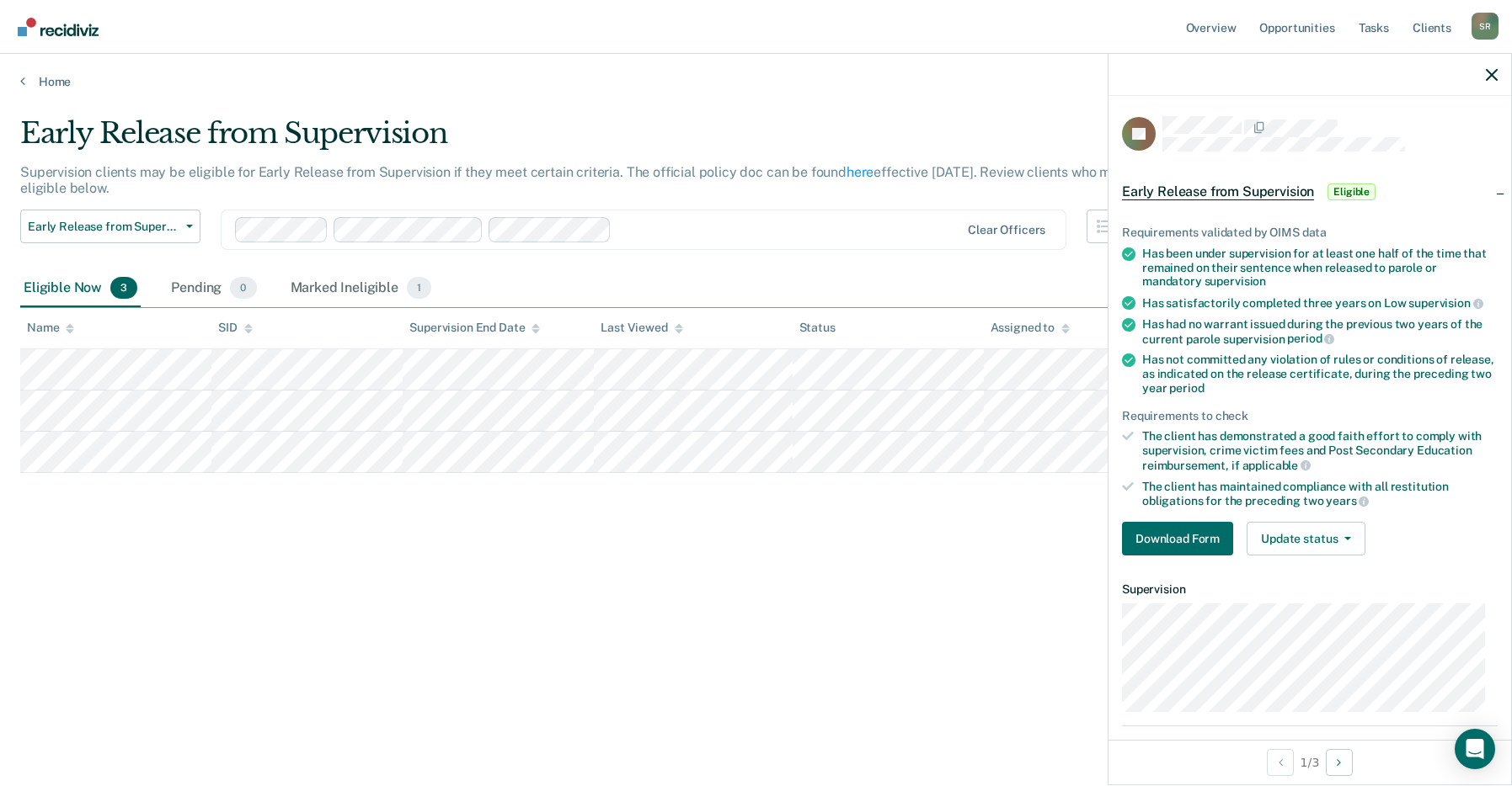
click at [756, 547] on div "Early Release from Supervision Supervision clients may be eligible for Early Re…" at bounding box center [755, 388] width 1471 height 544
click at [846, 667] on div "Early Release from Supervision Supervision clients may be eligible for Early Re…" at bounding box center [755, 415] width 1471 height 598
drag, startPoint x: 415, startPoint y: 599, endPoint x: 434, endPoint y: 553, distance: 49.8
click at [418, 599] on div "Early Release from Supervision Supervision clients may be eligible for Early Re…" at bounding box center [755, 388] width 1471 height 544
